Goal: Task Accomplishment & Management: Use online tool/utility

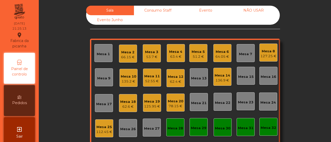
click at [172, 56] on div "63.4 €" at bounding box center [175, 56] width 13 height 5
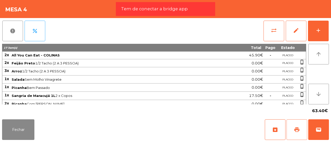
click at [299, 127] on span "print" at bounding box center [296, 130] width 6 height 6
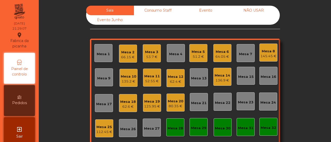
click at [172, 54] on div "Mesa 4" at bounding box center [175, 54] width 13 height 5
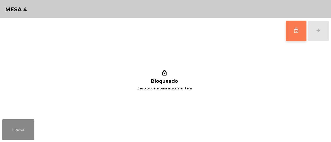
click at [294, 36] on button "lock_outline" at bounding box center [295, 31] width 21 height 21
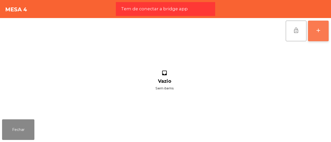
click at [318, 33] on div "add" at bounding box center [318, 30] width 6 height 6
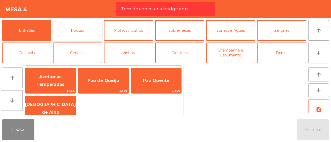
click at [83, 40] on button "Rodizio" at bounding box center [77, 30] width 49 height 21
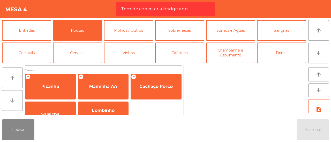
click at [6, 103] on button "arrow_downward" at bounding box center [12, 100] width 21 height 21
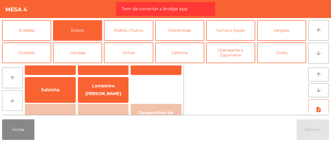
click at [6, 103] on button "arrow_downward" at bounding box center [12, 100] width 21 height 21
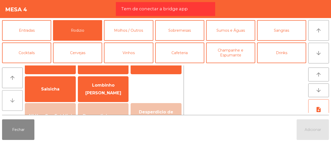
scroll to position [50, 0]
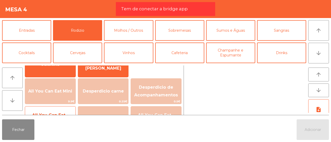
click at [29, 111] on span "All You Can Eat - COLINAS" at bounding box center [50, 119] width 50 height 22
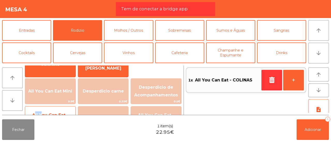
click at [29, 111] on span "All You Can Eat - COLINAS" at bounding box center [50, 119] width 50 height 22
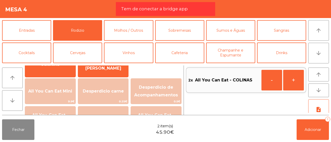
click at [308, 118] on div "Fechar 2 item(s) 45.90€ Adicionar 2" at bounding box center [165, 129] width 331 height 25
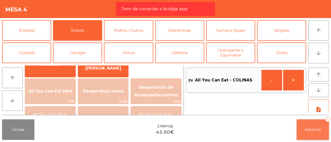
click at [309, 134] on button "Adicionar 2" at bounding box center [312, 130] width 32 height 21
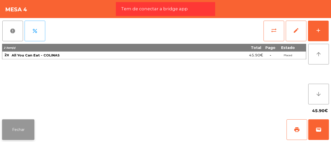
click at [13, 128] on button "Fechar" at bounding box center [18, 130] width 32 height 21
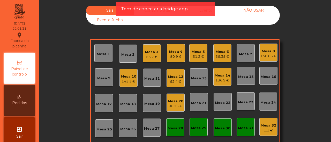
click at [136, 75] on div "Mesa 1 Mesa 2 Mesa 3 55.7 € Mesa 4 80.9 € Mesa 5 51.2 € Mesa 6 66.35 € Mesa 7 M…" at bounding box center [185, 103] width 190 height 129
click at [131, 76] on div "Mesa 10" at bounding box center [128, 76] width 15 height 5
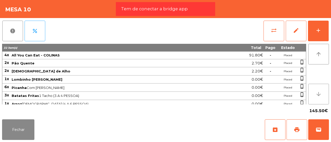
click at [317, 96] on icon "arrow_downward" at bounding box center [318, 94] width 6 height 6
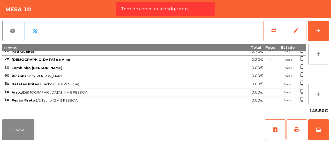
click at [317, 96] on icon "arrow_downward" at bounding box center [318, 94] width 6 height 6
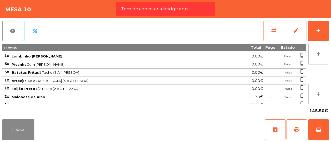
click at [317, 96] on icon "arrow_downward" at bounding box center [318, 94] width 6 height 6
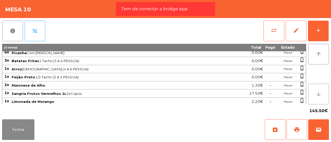
click at [317, 96] on icon "arrow_downward" at bounding box center [318, 94] width 6 height 6
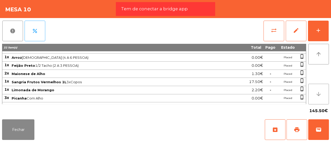
click at [317, 96] on icon "arrow_downward" at bounding box center [318, 94] width 6 height 6
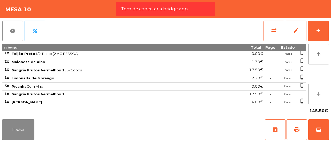
click at [317, 96] on icon "arrow_downward" at bounding box center [318, 94] width 6 height 6
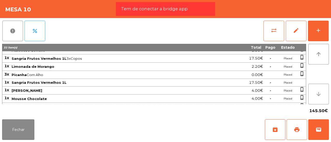
click at [317, 96] on icon "arrow_downward" at bounding box center [318, 94] width 6 height 6
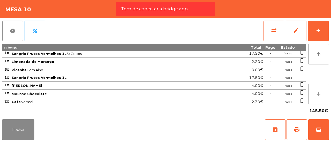
click at [317, 96] on icon "arrow_downward" at bounding box center [318, 94] width 6 height 6
click at [23, 131] on button "Fechar" at bounding box center [18, 130] width 32 height 21
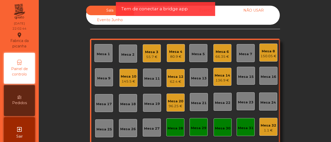
click at [129, 77] on div "Mesa 10" at bounding box center [128, 76] width 15 height 5
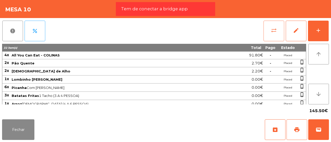
click at [271, 35] on button "sync_alt" at bounding box center [273, 31] width 21 height 21
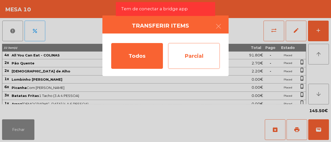
click at [202, 53] on div "Parcial" at bounding box center [194, 56] width 52 height 26
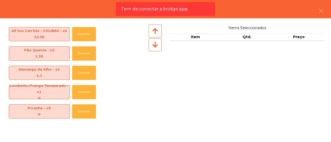
click at [158, 46] on icon at bounding box center [155, 45] width 6 height 6
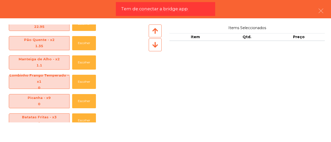
click at [158, 46] on icon at bounding box center [155, 45] width 6 height 6
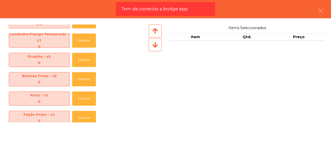
click at [158, 46] on icon at bounding box center [155, 45] width 6 height 6
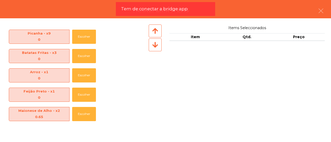
click at [158, 46] on icon at bounding box center [155, 45] width 6 height 6
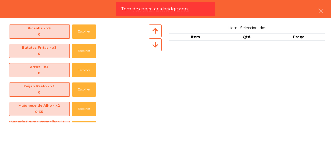
click at [158, 46] on icon at bounding box center [155, 45] width 6 height 6
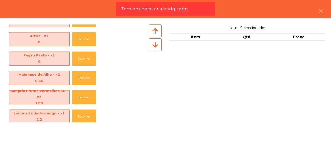
click at [158, 46] on icon at bounding box center [155, 45] width 6 height 6
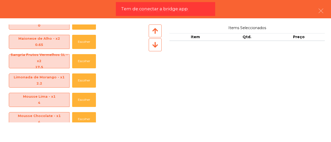
click at [158, 46] on icon at bounding box center [155, 45] width 6 height 6
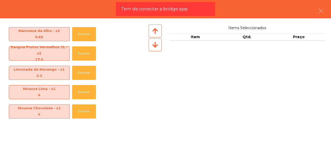
scroll to position [173, 0]
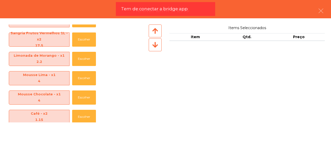
click at [158, 46] on icon at bounding box center [155, 45] width 6 height 6
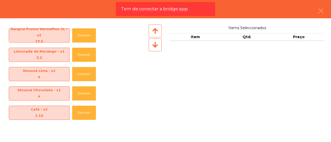
click at [158, 46] on icon at bounding box center [155, 45] width 6 height 6
click at [80, 91] on button "Escolher" at bounding box center [84, 94] width 24 height 14
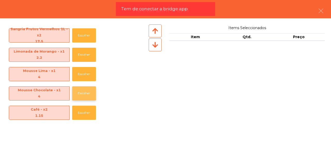
scroll to position [154, 0]
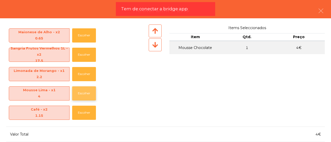
click at [86, 94] on button "Escolher" at bounding box center [84, 94] width 24 height 14
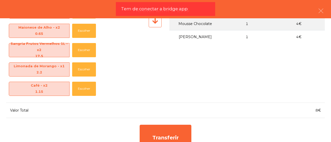
scroll to position [35, 0]
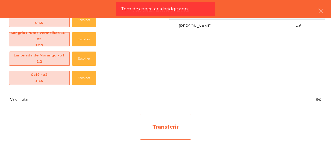
click at [185, 123] on div "Transferir" at bounding box center [165, 127] width 52 height 26
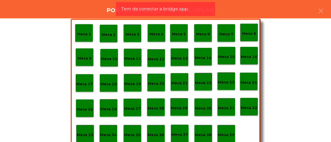
scroll to position [24, 0]
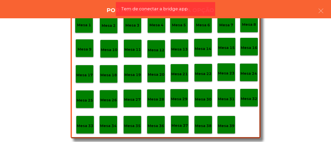
click at [223, 127] on p "Mesa 39" at bounding box center [226, 126] width 17 height 6
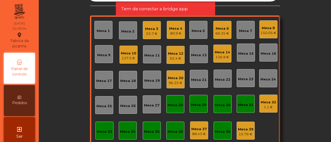
scroll to position [22, 0]
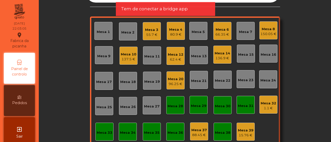
click at [266, 108] on div "1.1 €" at bounding box center [267, 108] width 15 height 5
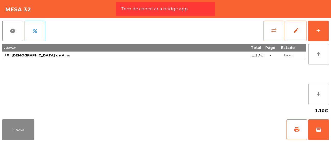
click at [275, 34] on button "sync_alt" at bounding box center [273, 31] width 21 height 21
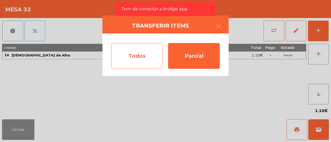
click at [153, 52] on div "Todos" at bounding box center [137, 56] width 52 height 26
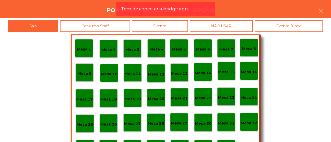
scroll to position [24, 0]
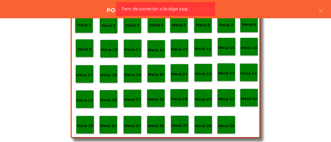
click at [225, 122] on div "Mesa 39" at bounding box center [226, 125] width 17 height 8
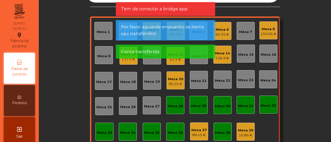
scroll to position [0, 0]
